Goal: Information Seeking & Learning: Learn about a topic

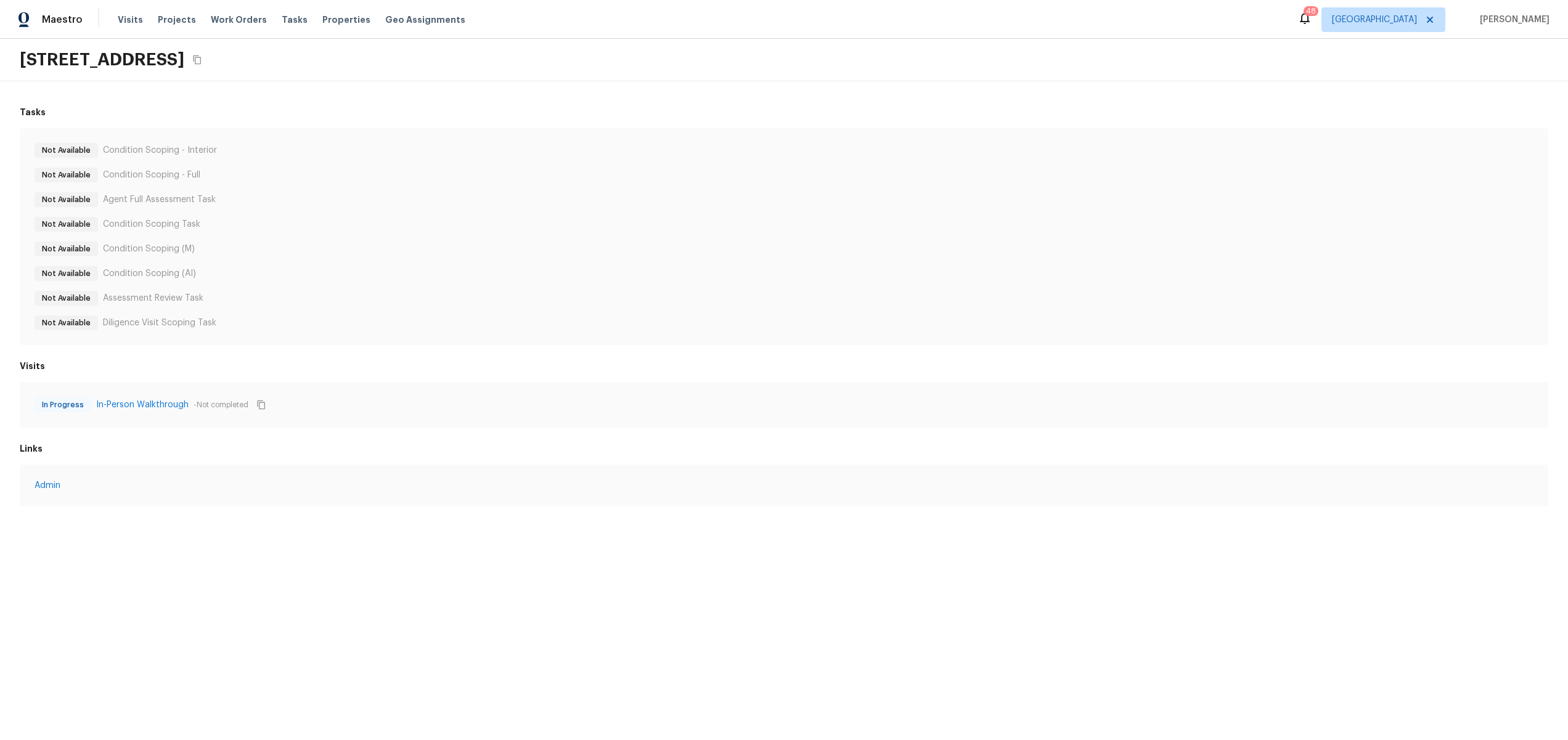
click at [552, 319] on div "Not Available Diligence Visit Scoping Task" at bounding box center [784, 323] width 1499 height 15
click at [111, 405] on link "In-Person Walkthrough" at bounding box center [142, 405] width 92 height 12
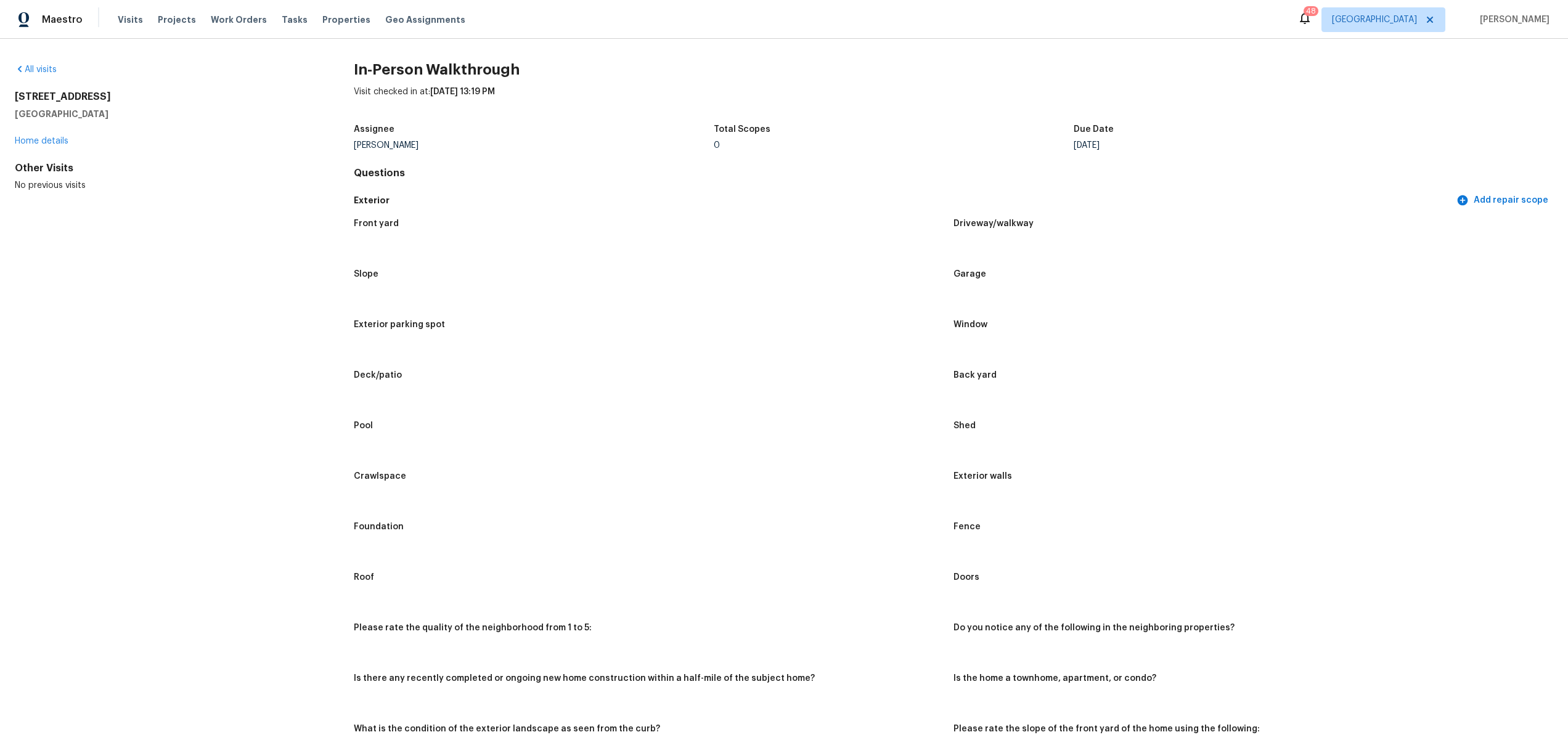
click at [1121, 299] on figure "Garage" at bounding box center [1254, 287] width 600 height 36
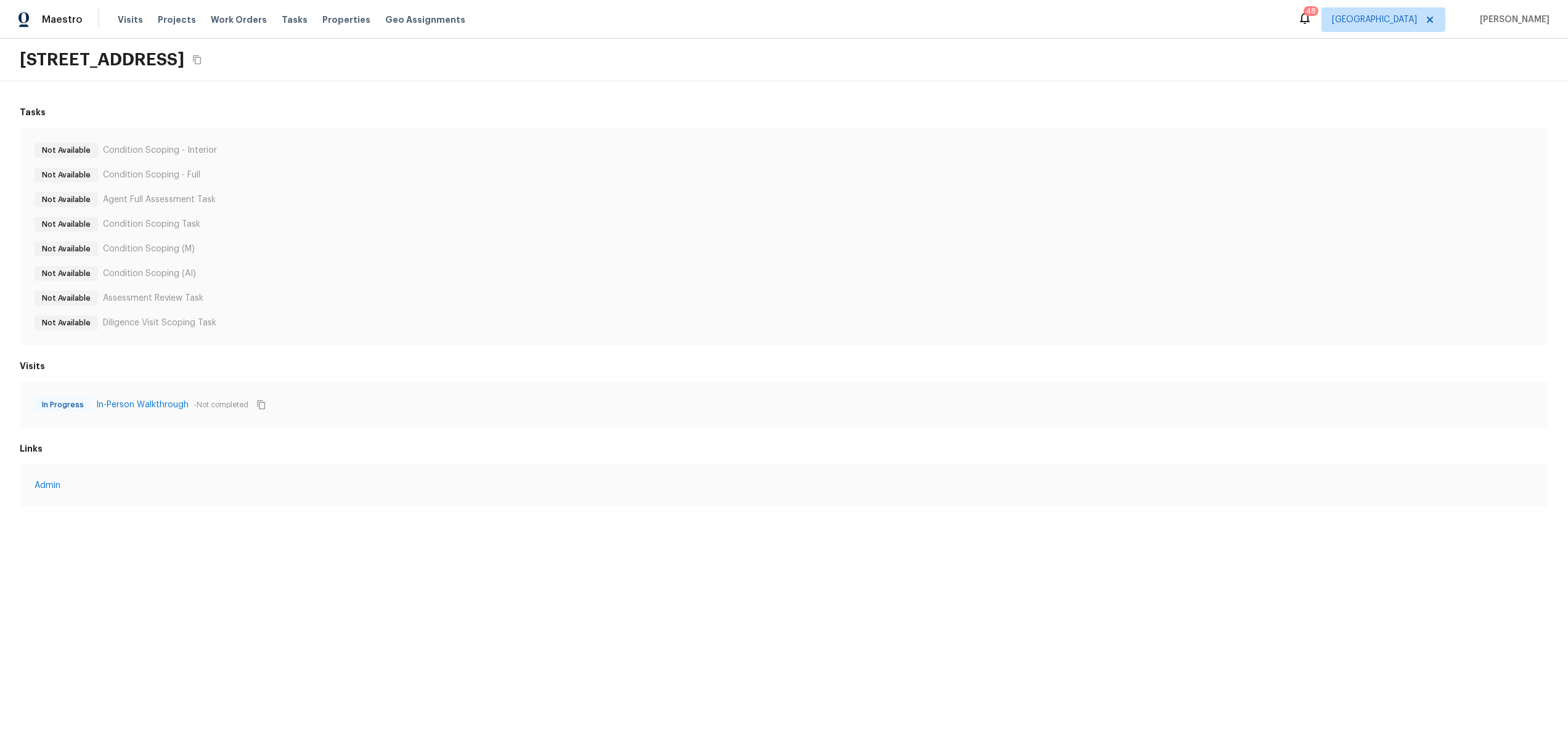
click at [499, 184] on div "Not Available Condition Scoping - Interior Not Available Condition Scoping - Fu…" at bounding box center [784, 237] width 1499 height 187
click at [1027, 200] on div "Not Available Agent Full Assessment Task" at bounding box center [784, 200] width 1499 height 15
click at [143, 407] on link "In-Person Walkthrough" at bounding box center [143, 407] width 92 height 12
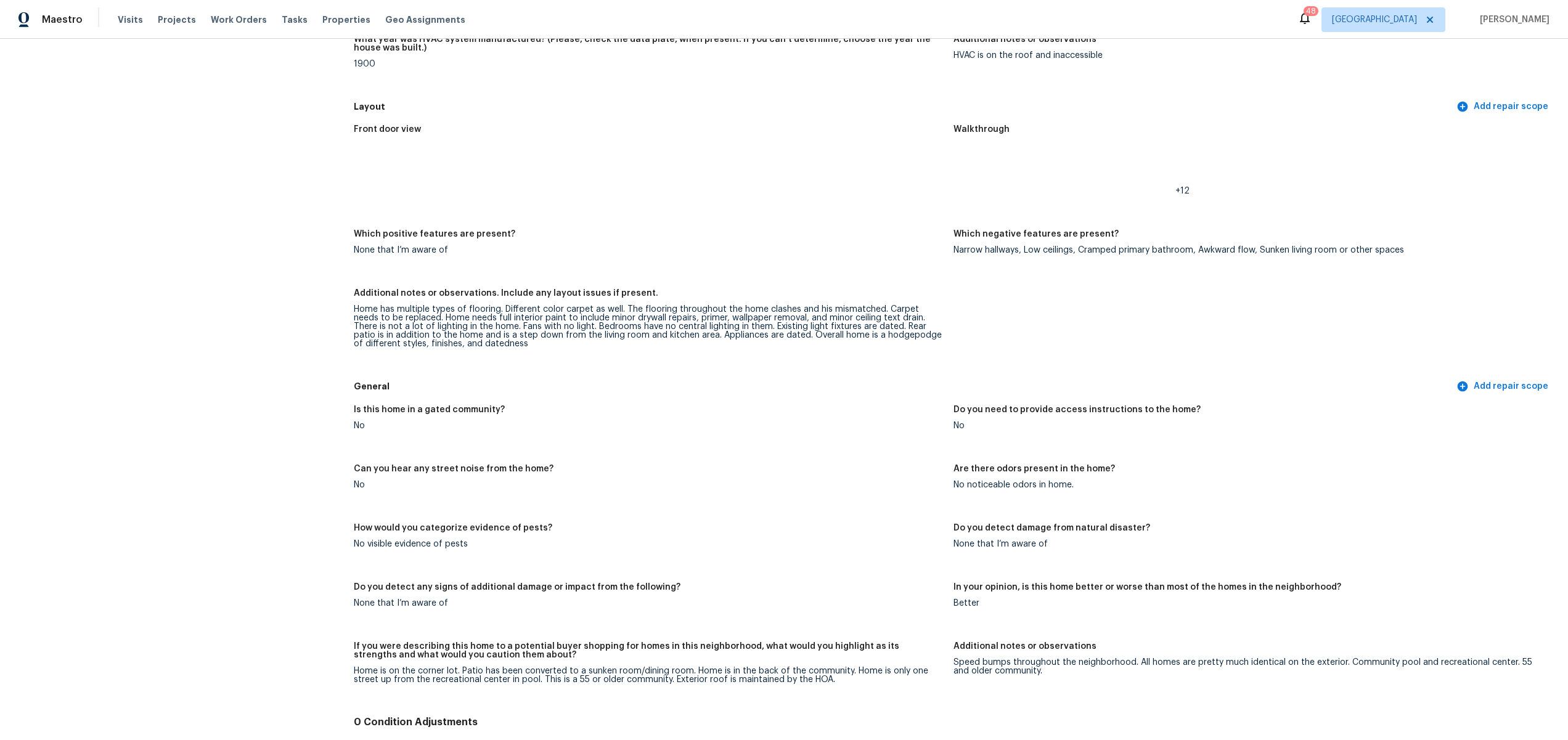
scroll to position [6509, 0]
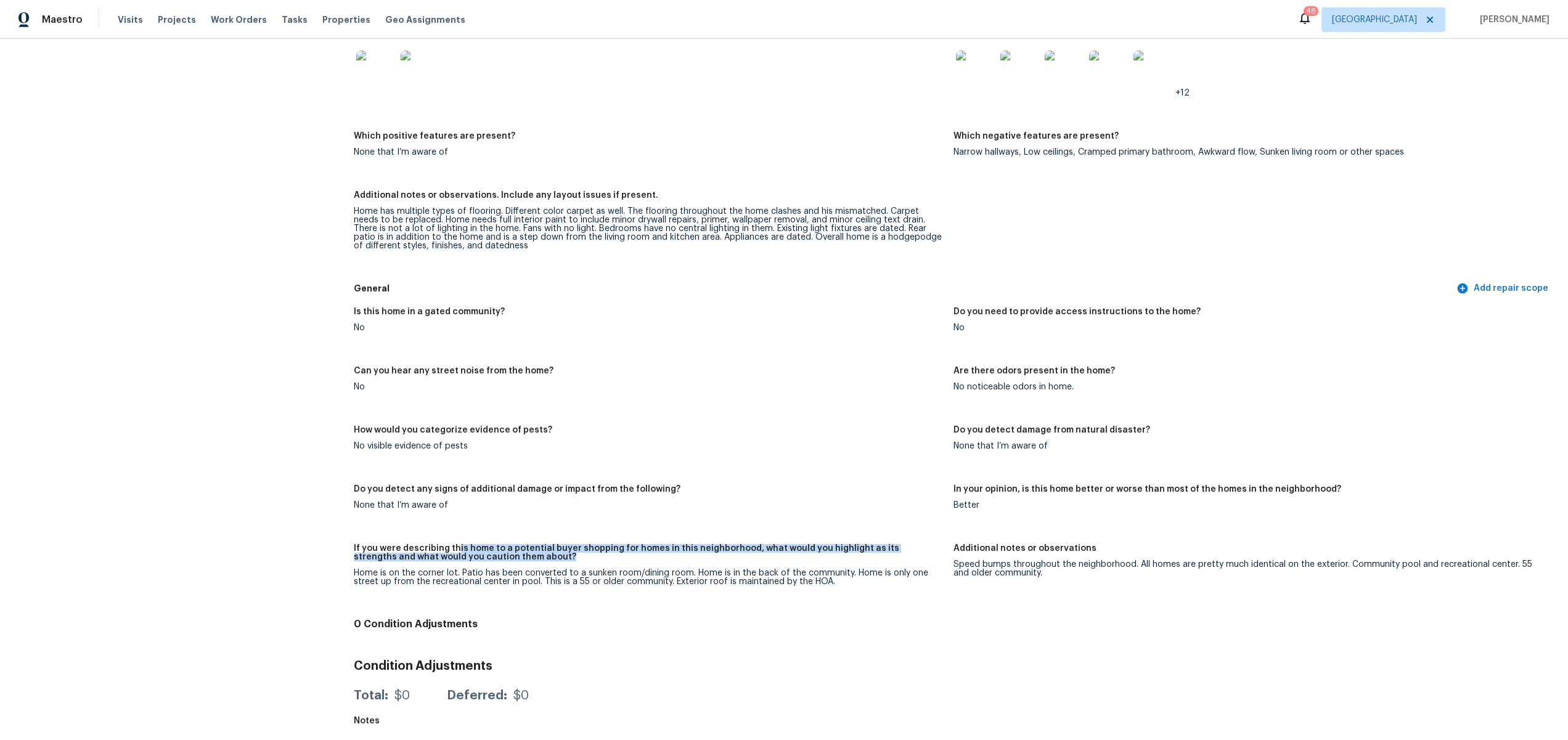
drag, startPoint x: 462, startPoint y: 541, endPoint x: 695, endPoint y: 544, distance: 233.0
click at [695, 544] on h5 "If you were describing this home to a potential buyer shopping for homes in thi…" at bounding box center [648, 552] width 590 height 17
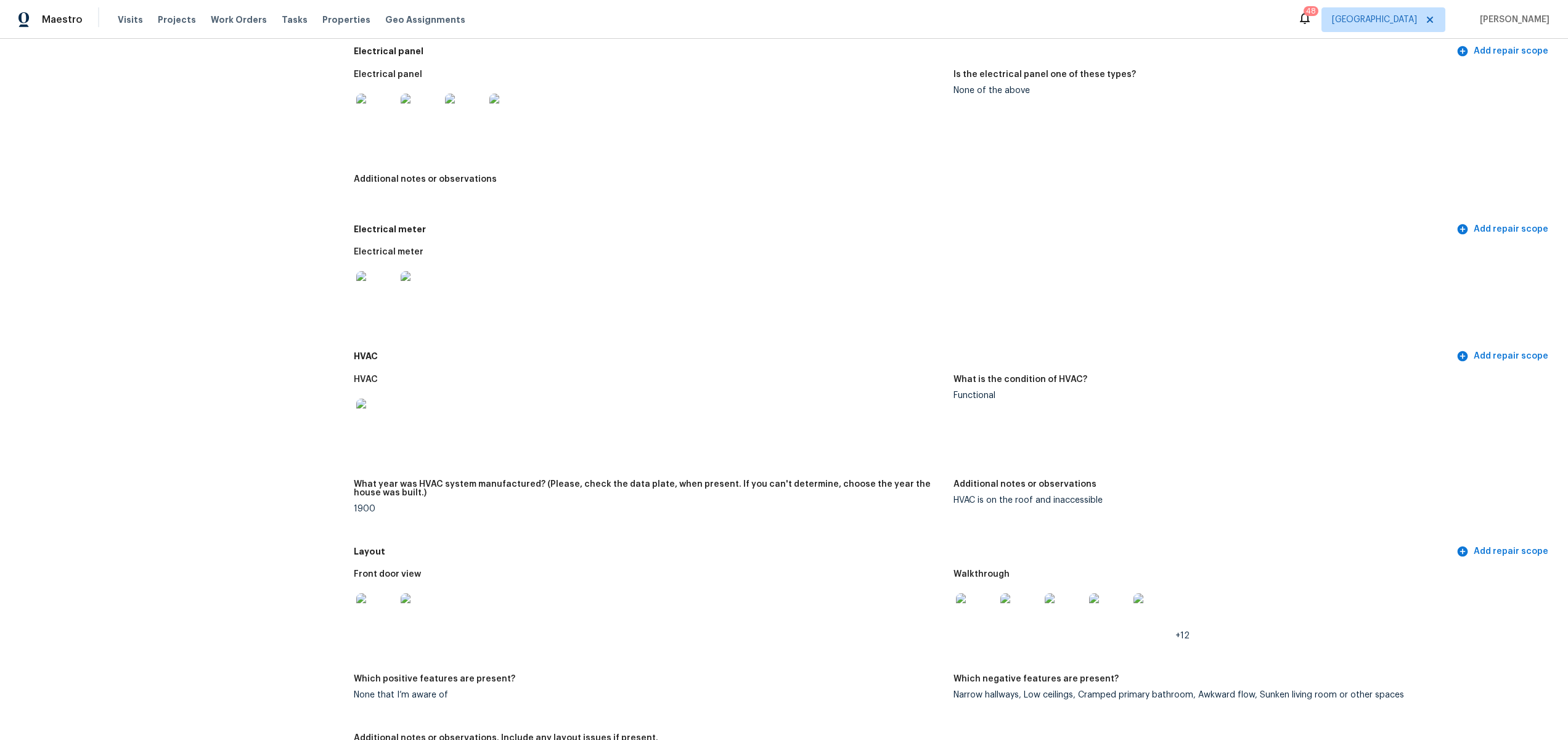
scroll to position [5956, 0]
click at [376, 290] on img at bounding box center [376, 292] width 39 height 39
click at [418, 298] on img at bounding box center [420, 292] width 39 height 39
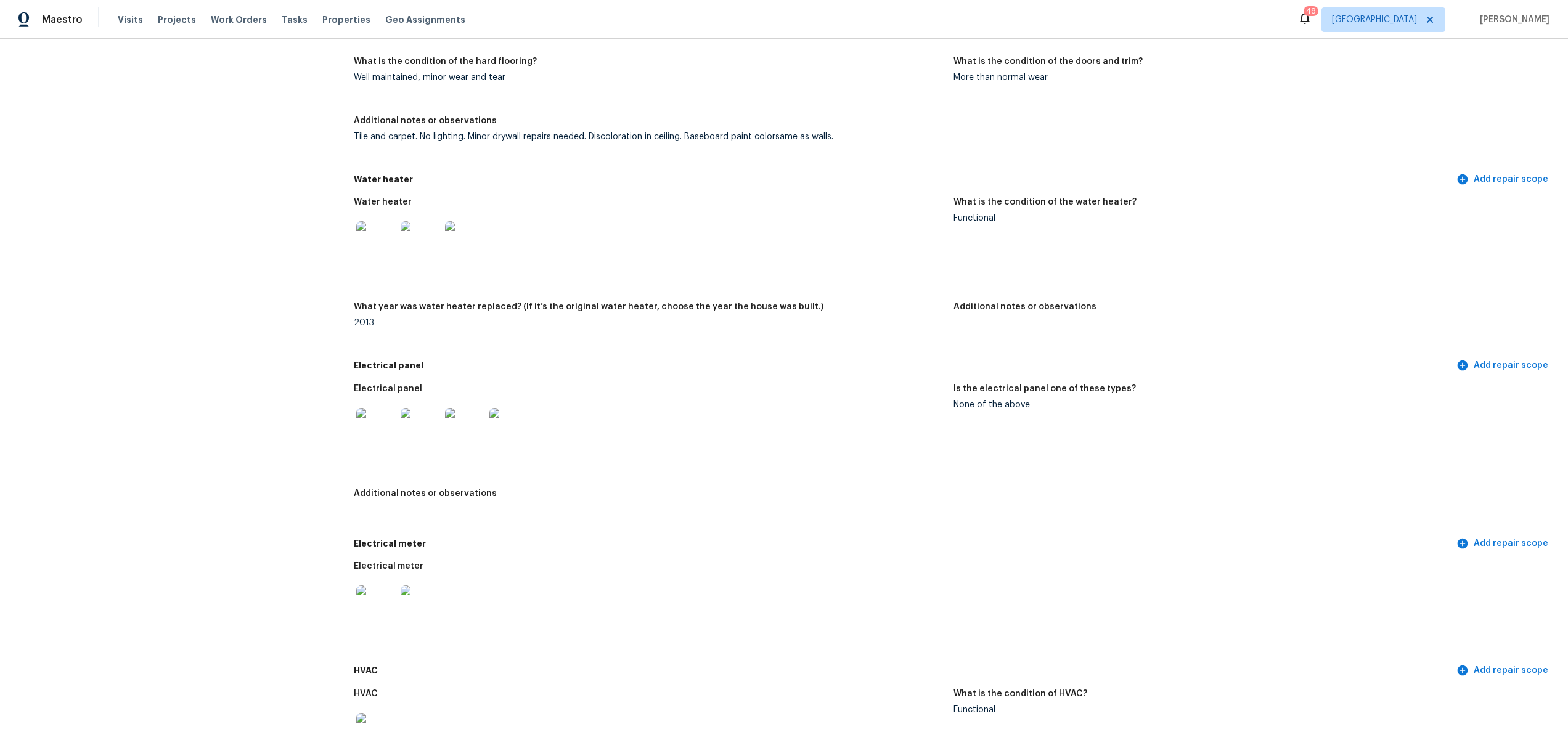
scroll to position [5546, 0]
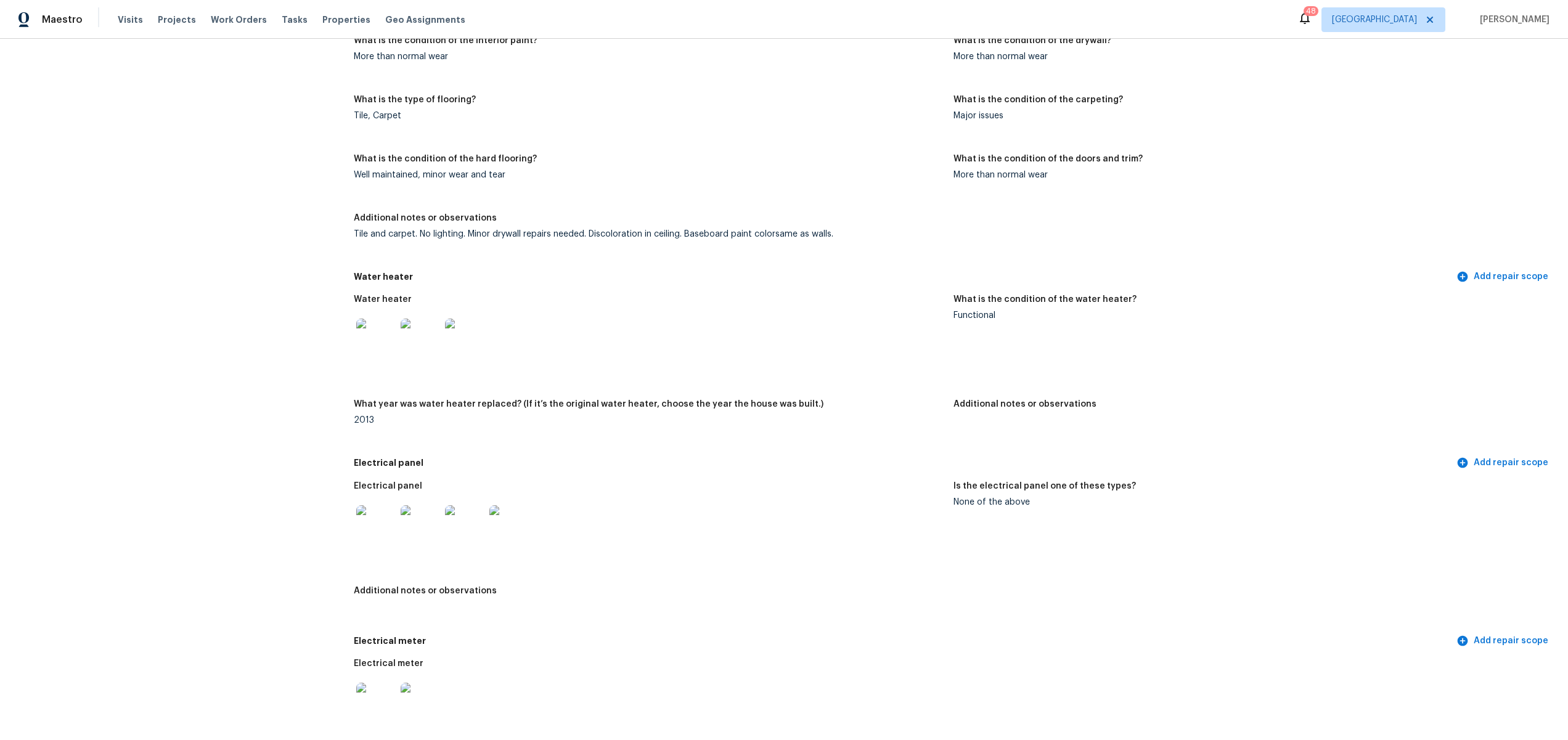
click at [378, 511] on img at bounding box center [376, 525] width 39 height 39
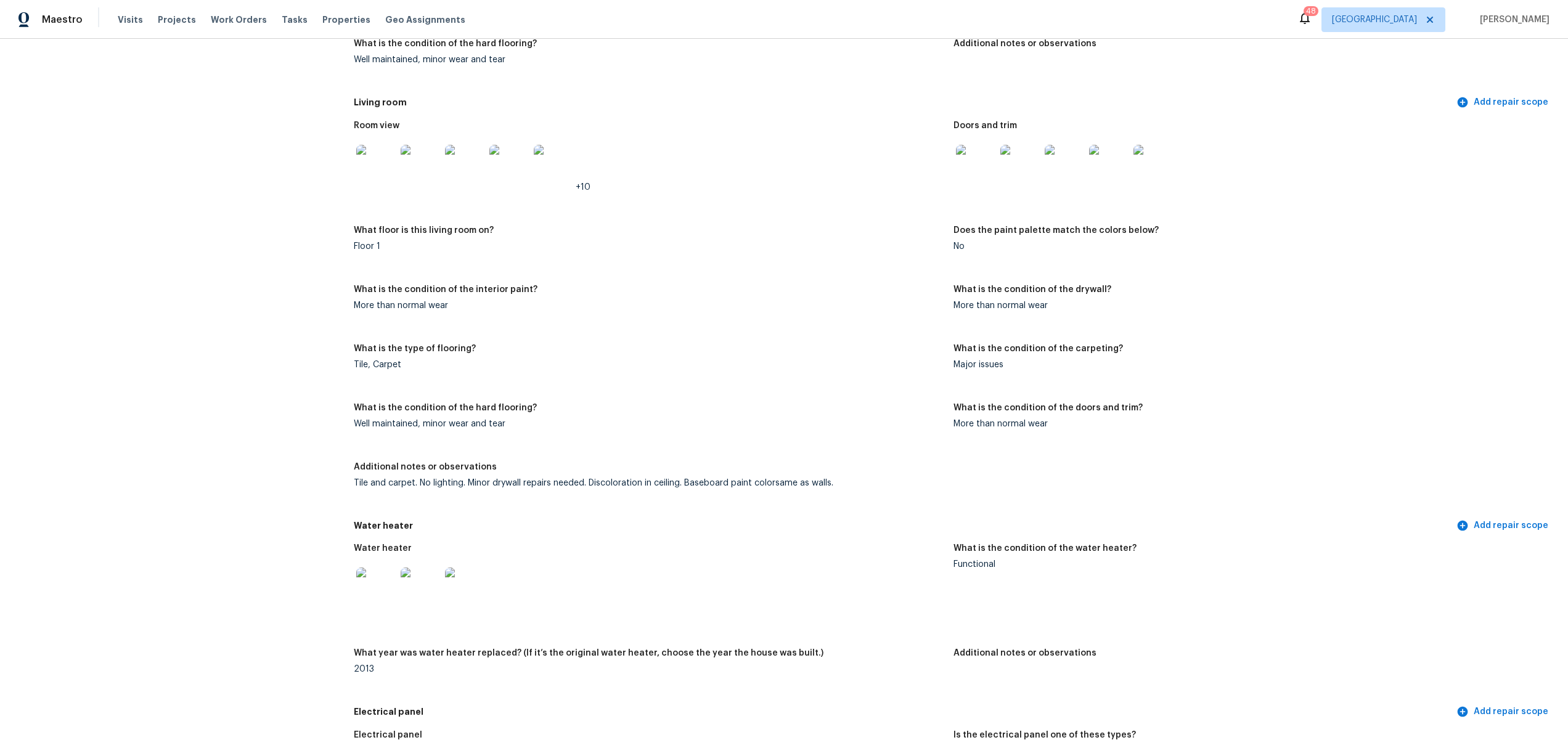
scroll to position [5265, 0]
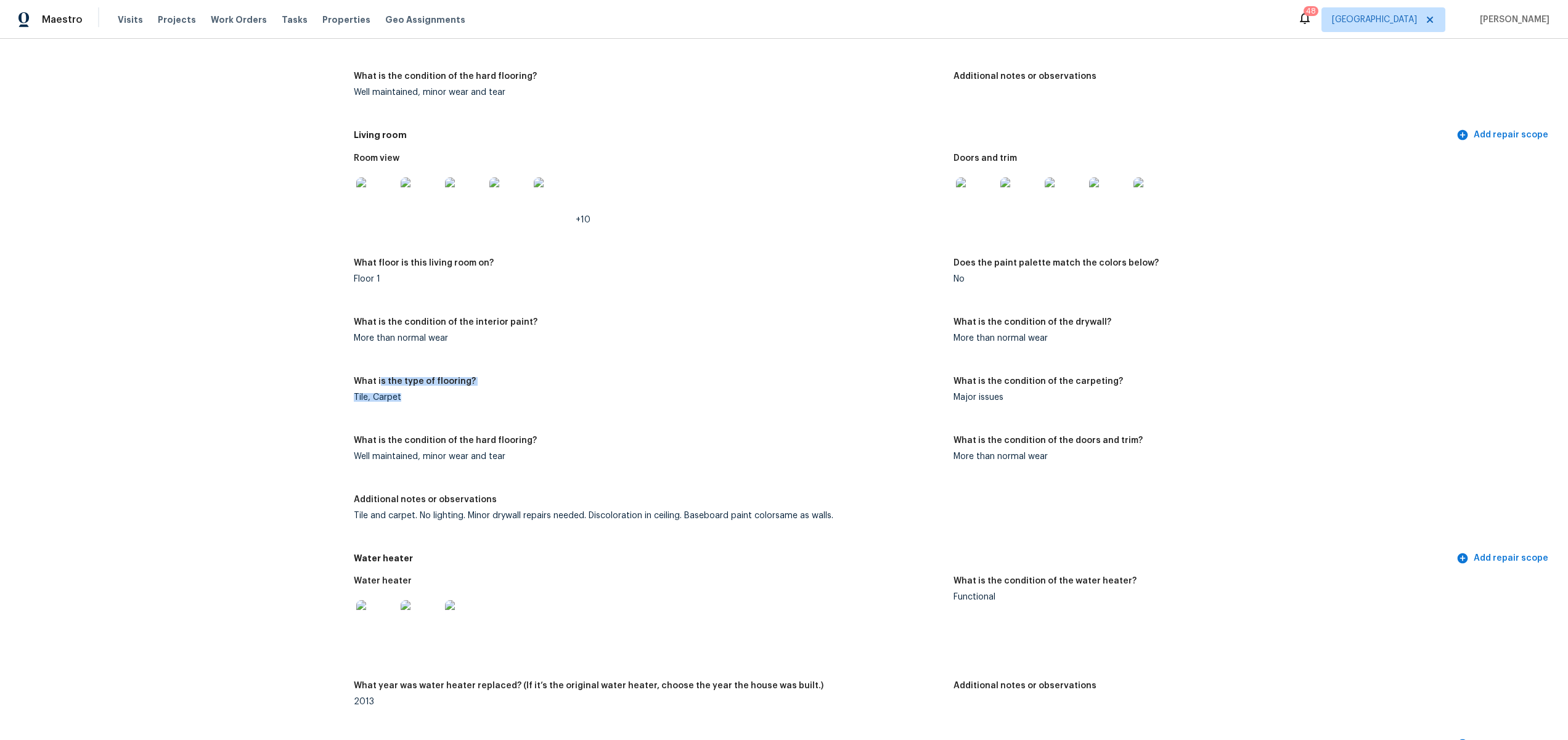
drag, startPoint x: 379, startPoint y: 378, endPoint x: 610, endPoint y: 405, distance: 232.6
click at [610, 405] on figure "What is the type of flooring? Tile, Carpet" at bounding box center [654, 399] width 600 height 45
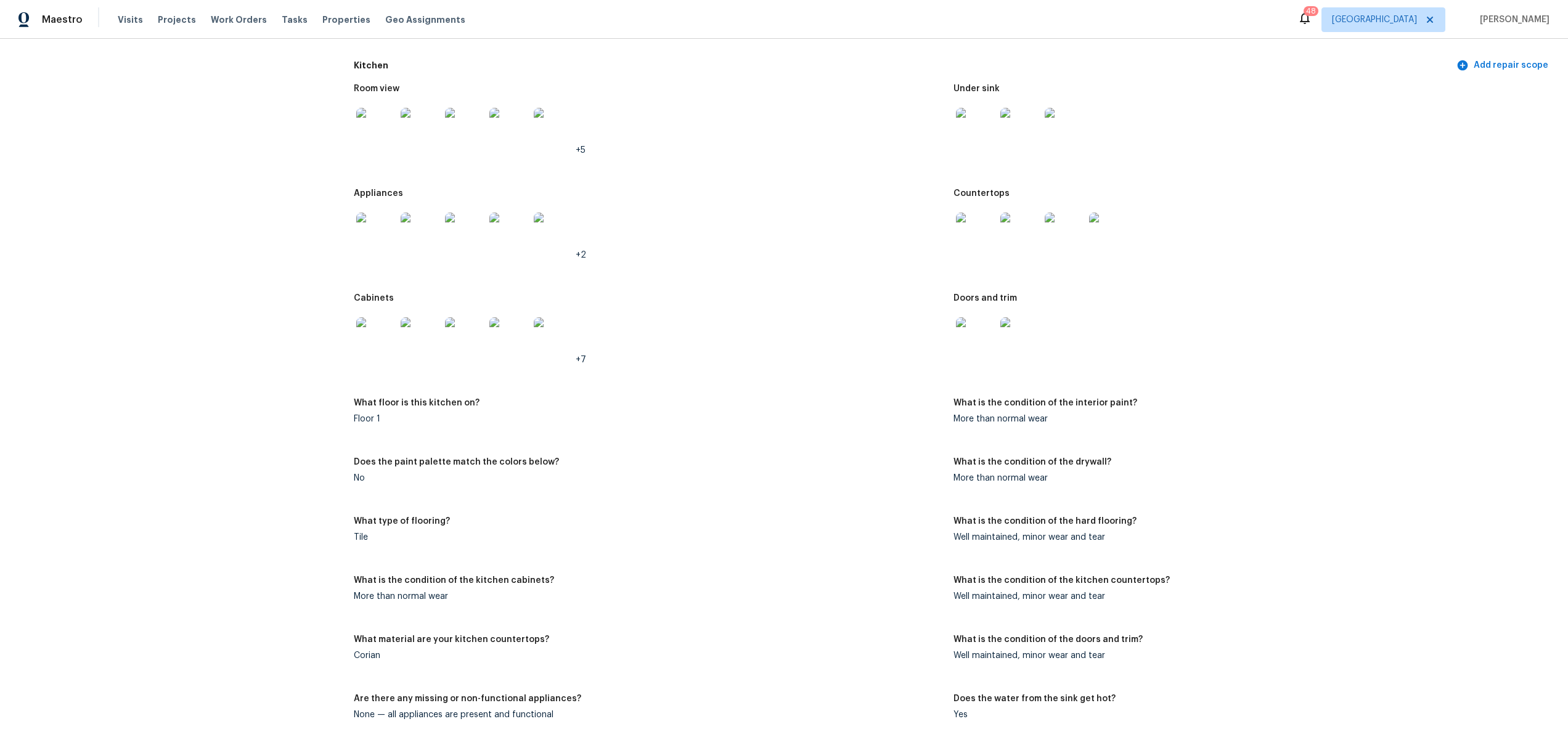
scroll to position [4256, 0]
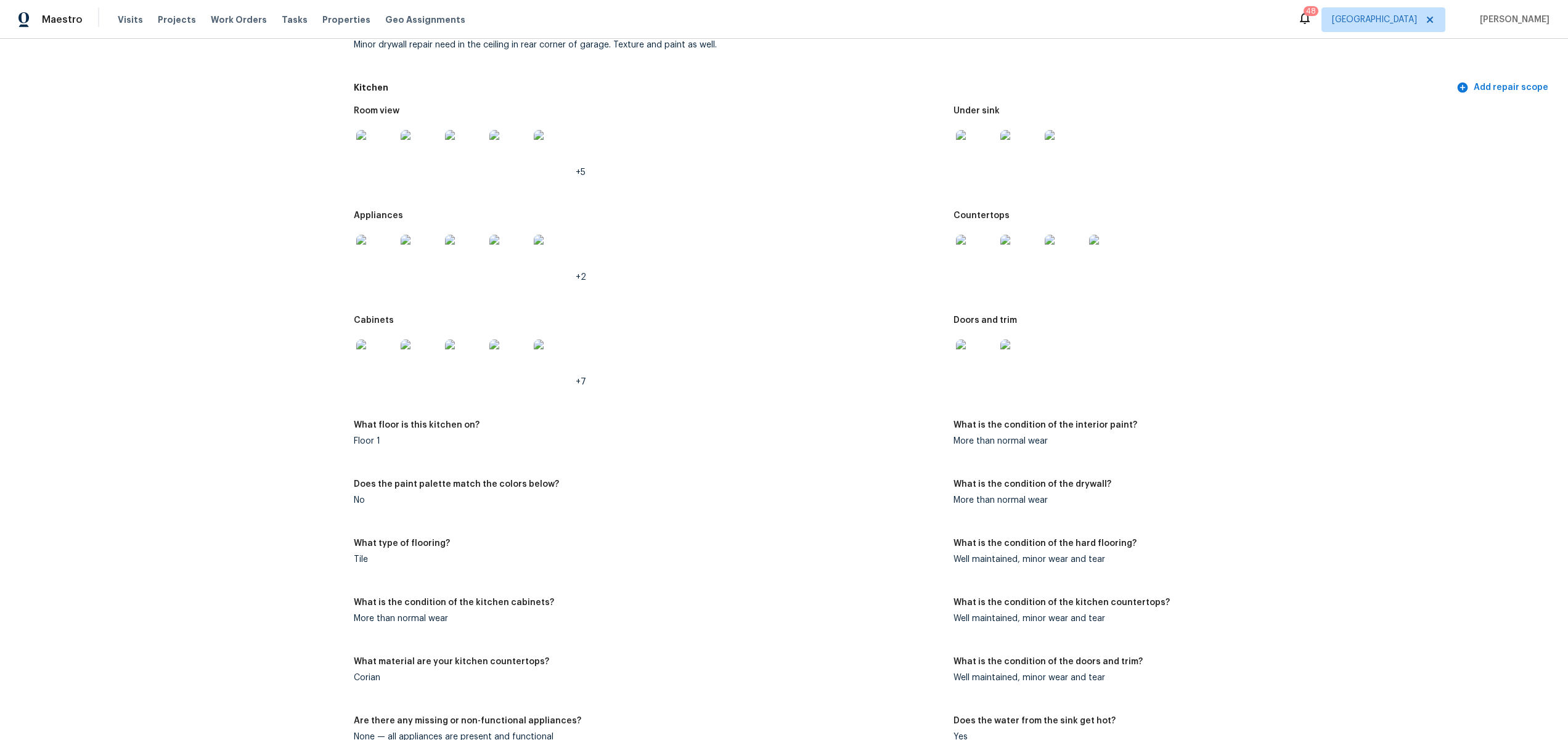
click at [383, 360] on img at bounding box center [376, 359] width 39 height 39
click at [413, 363] on img at bounding box center [420, 359] width 39 height 39
click at [720, 409] on div "Room view +5 Under sink Appliances +2 Countertops Cabinets +7 Doors and trim Wh…" at bounding box center [953, 463] width 1199 height 728
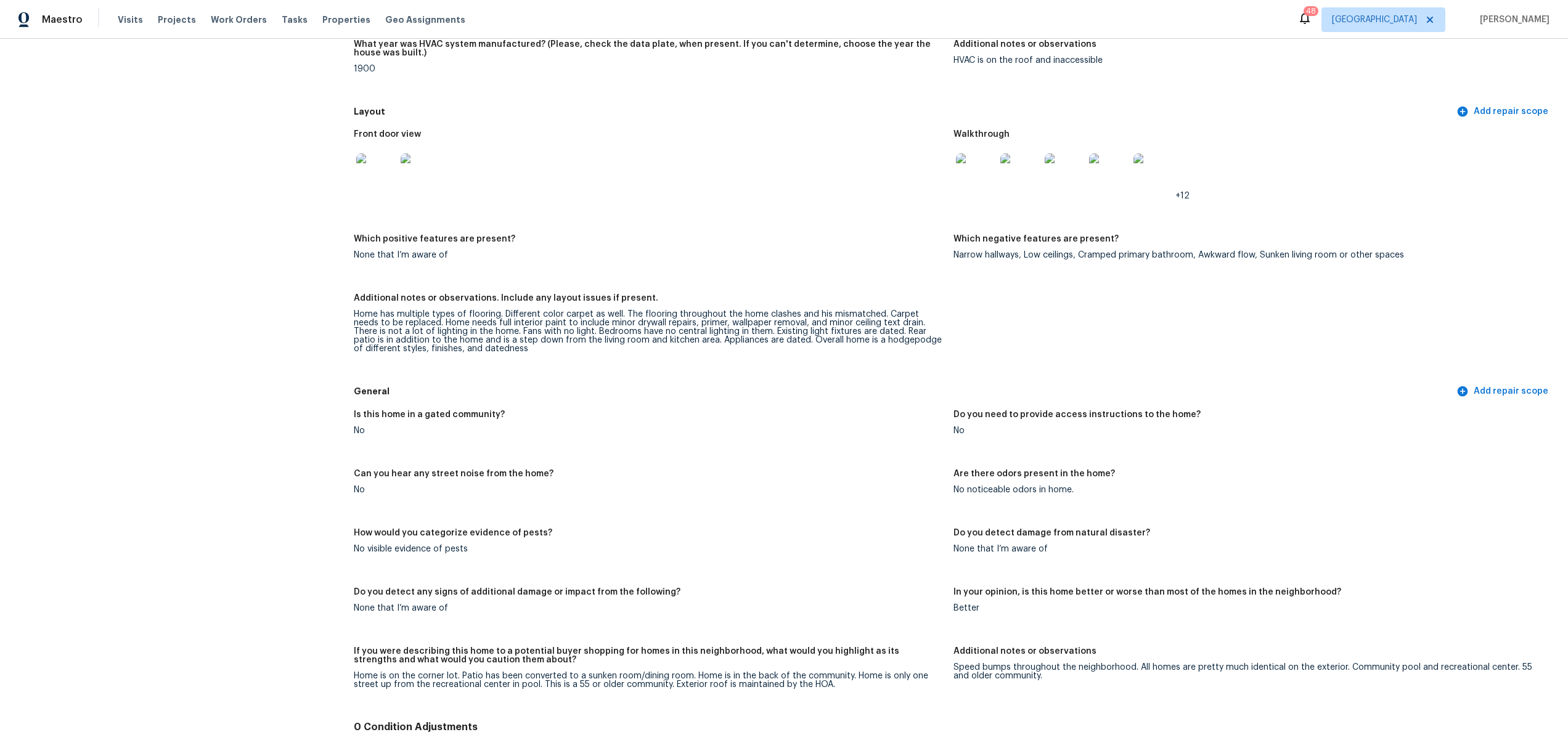
scroll to position [6509, 0]
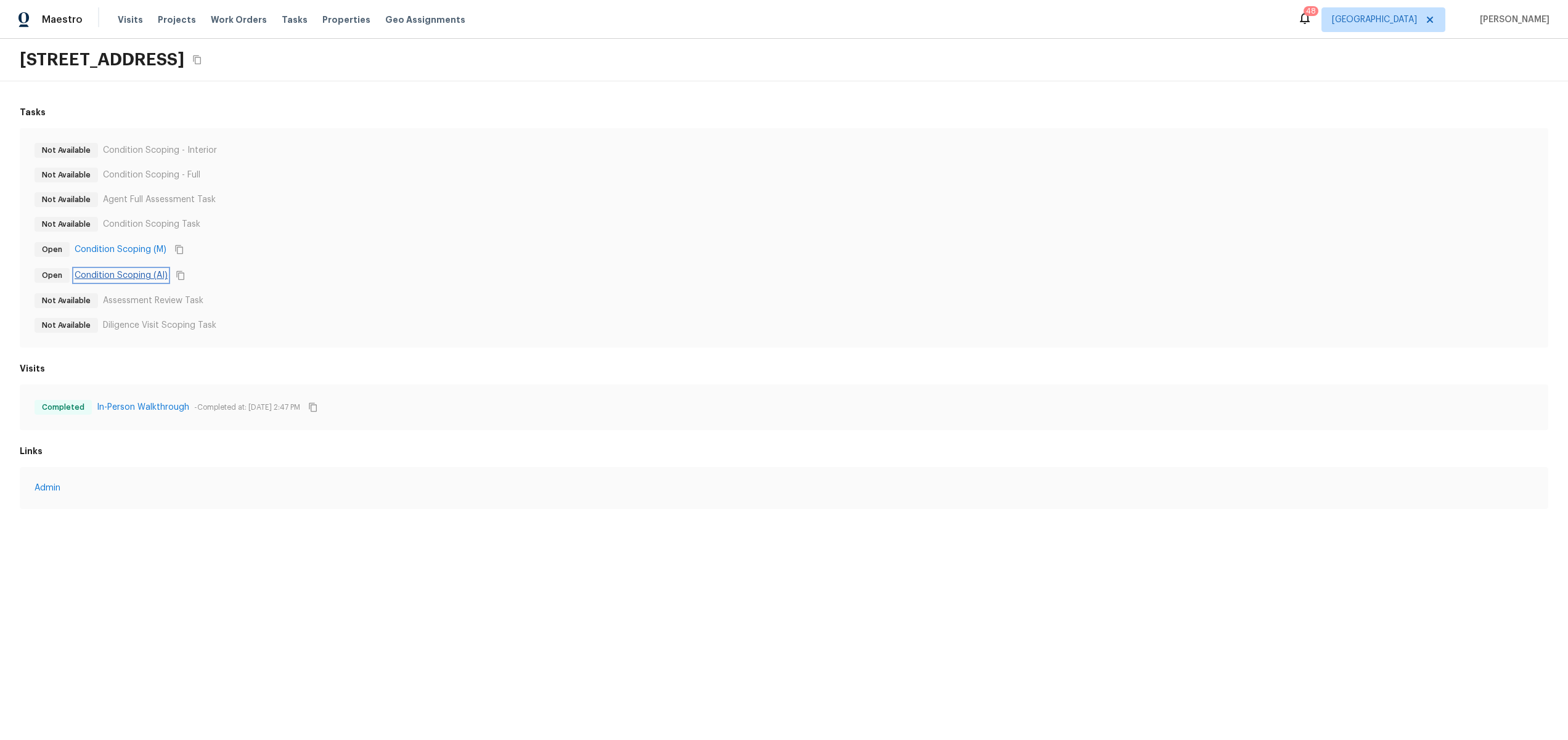
click at [129, 272] on link "Condition Scoping (AI)" at bounding box center [120, 276] width 93 height 12
drag, startPoint x: 607, startPoint y: 595, endPoint x: 592, endPoint y: 618, distance: 27.5
click at [607, 534] on html "Maestro Visits Projects Work Orders Tasks Properties Geo Assignments 48 Dallas …" at bounding box center [784, 267] width 1568 height 534
click at [1184, 131] on div "Not Available Condition Scoping - Interior Not Available Condition Scoping - Fu…" at bounding box center [784, 237] width 1529 height 219
